Goal: Transaction & Acquisition: Purchase product/service

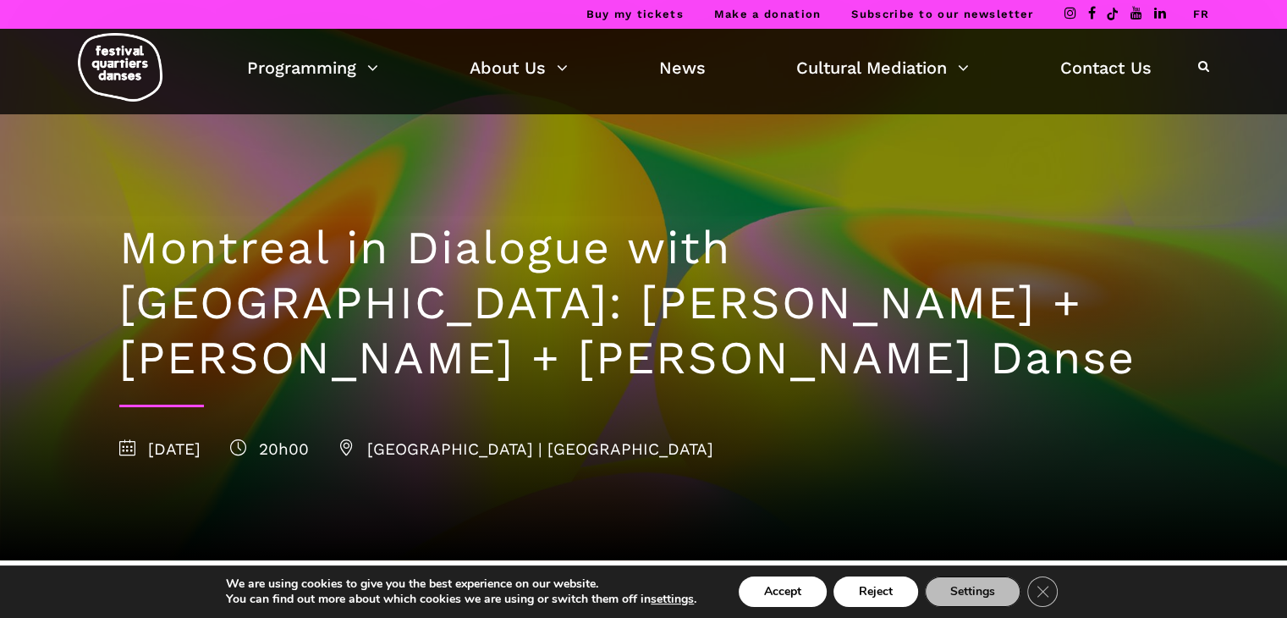
click at [763, 18] on link "Make a donation" at bounding box center [767, 14] width 107 height 13
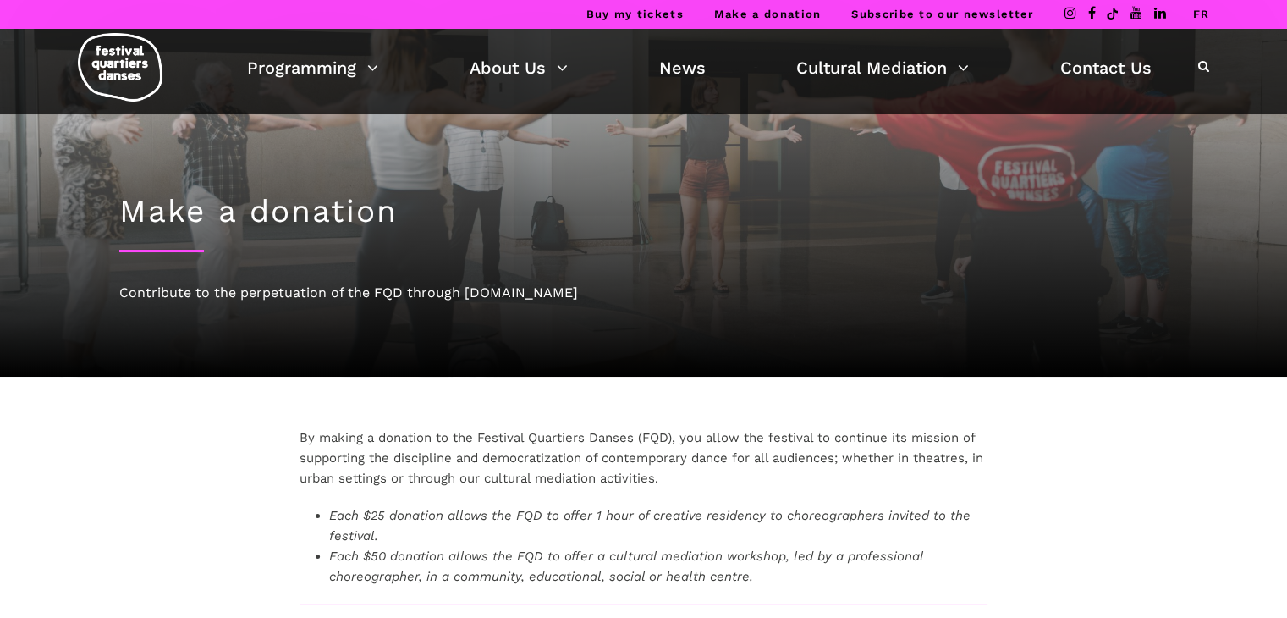
click at [1199, 14] on link "FR" at bounding box center [1200, 14] width 17 height 13
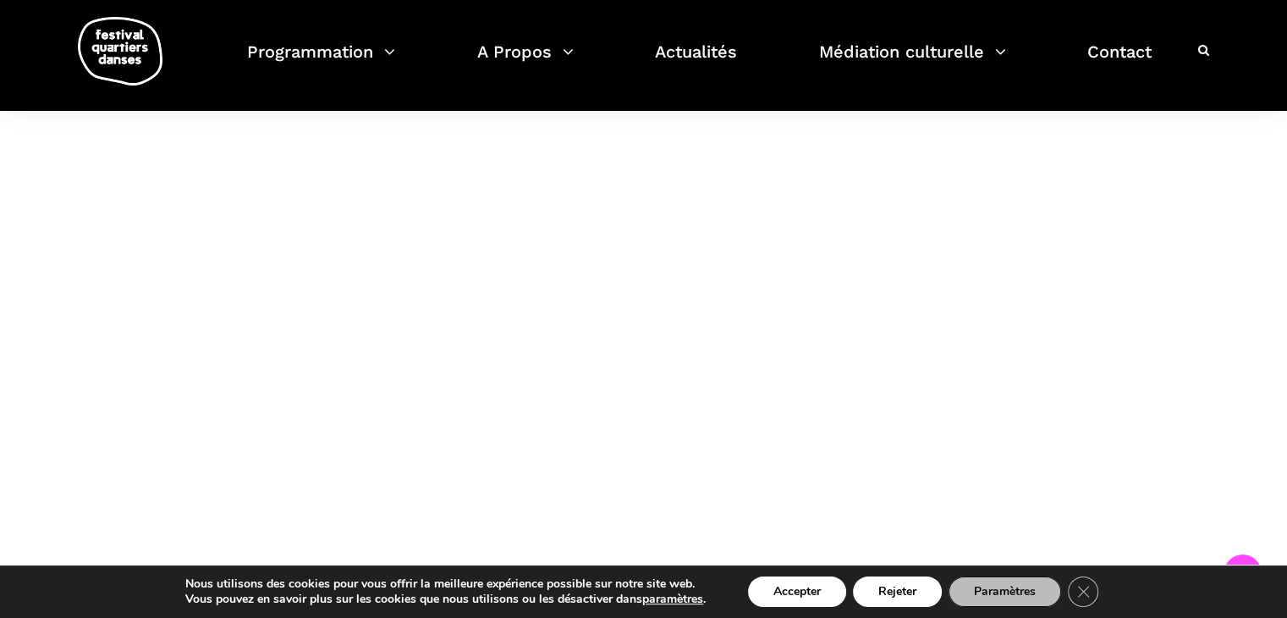
scroll to position [1885, 0]
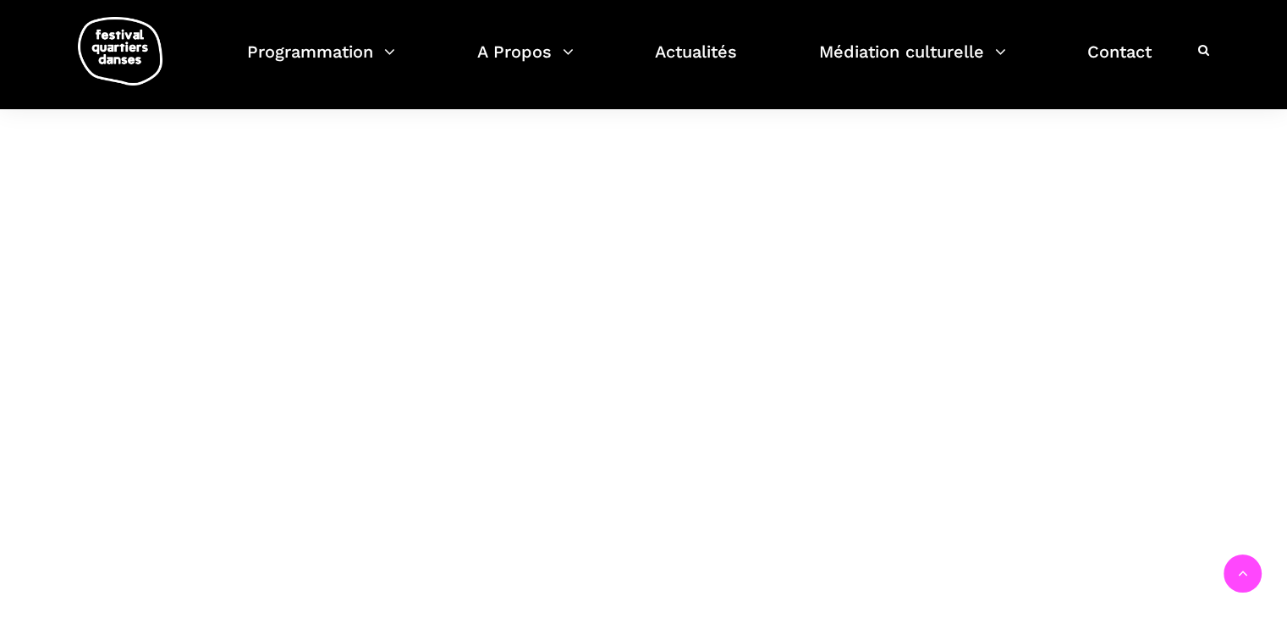
scroll to position [645, 0]
